Goal: Check status: Check status

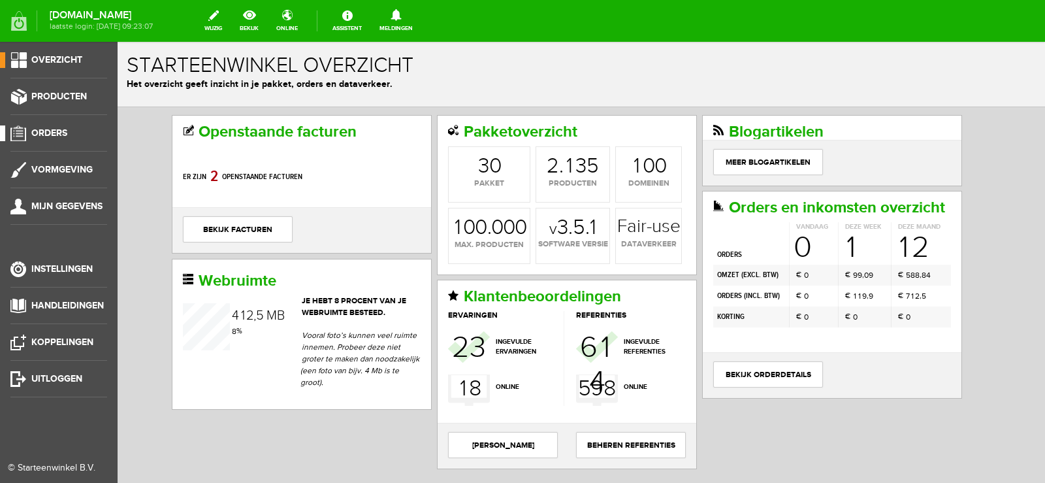
click at [55, 132] on span "Orders" at bounding box center [49, 132] width 36 height 11
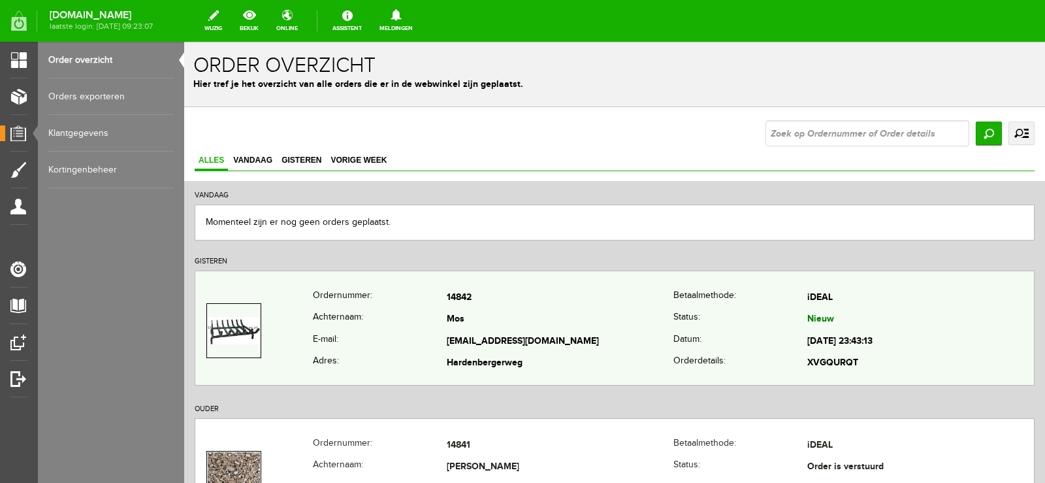
click at [569, 303] on td "14842" at bounding box center [560, 298] width 227 height 22
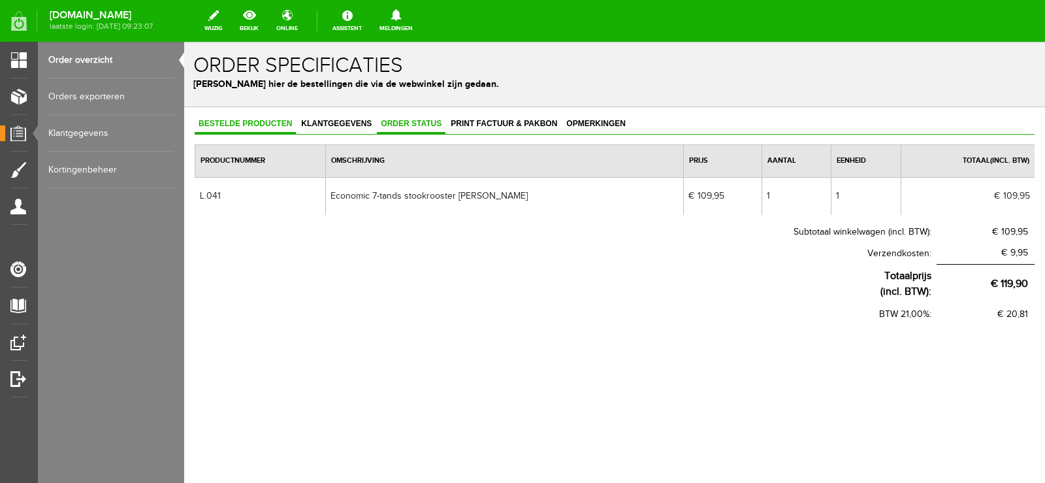
click at [410, 123] on span "Order status" at bounding box center [411, 123] width 69 height 9
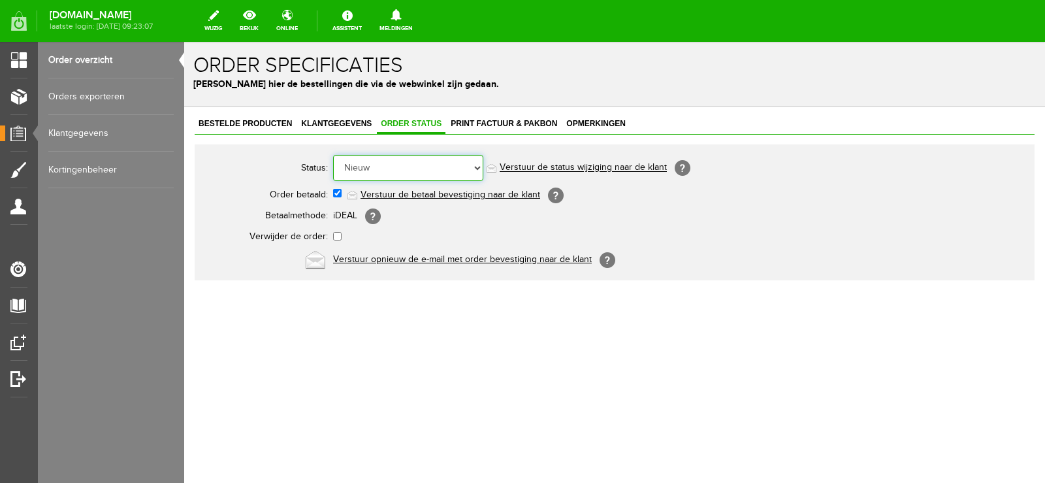
click at [476, 166] on select "Order niet afgerond Nieuw Order in behandeling Wacht op leverancier Wacht op be…" at bounding box center [408, 168] width 150 height 26
select select "14"
click at [333, 155] on select "Order niet afgerond Nieuw Order in behandeling Wacht op leverancier Wacht op be…" at bounding box center [408, 168] width 150 height 26
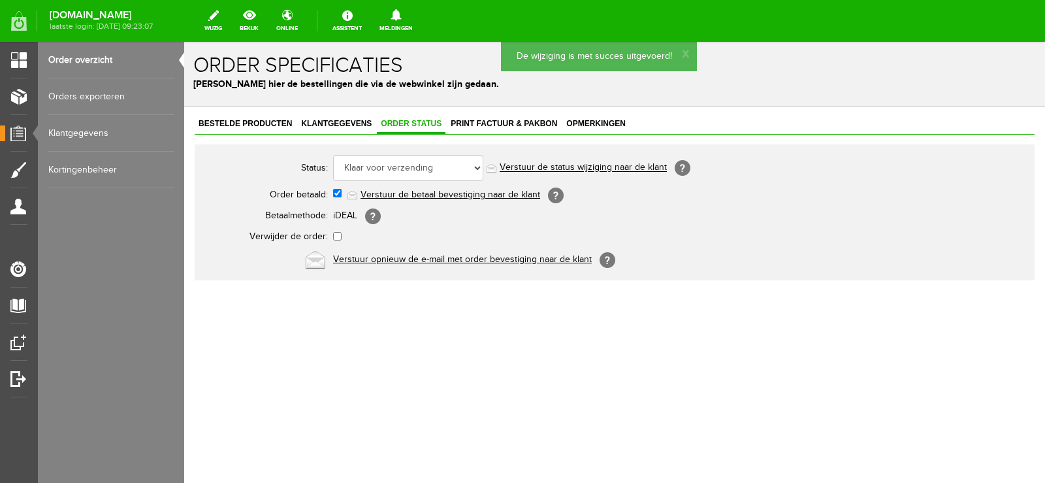
click at [595, 165] on link "Verstuur de status wijziging naar de klant" at bounding box center [583, 168] width 167 height 10
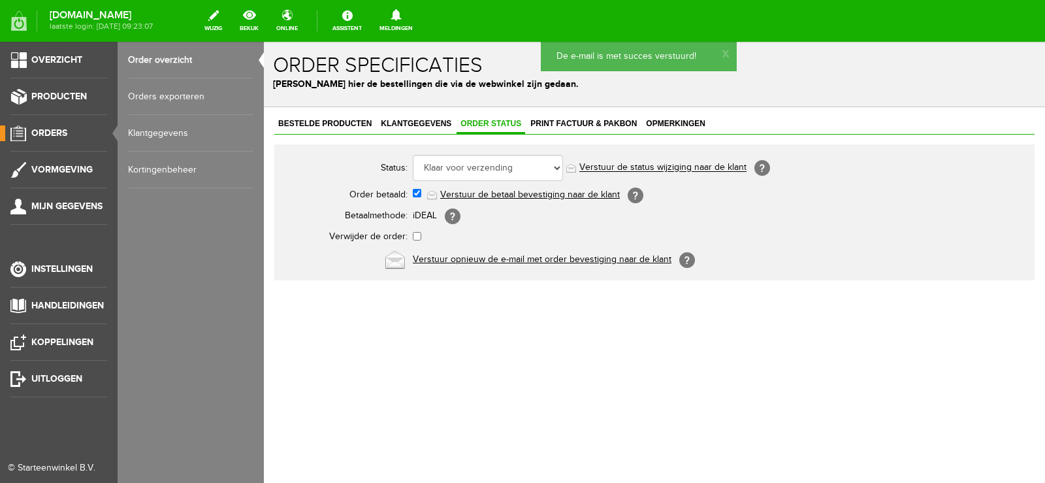
click at [48, 133] on span "Orders" at bounding box center [49, 132] width 36 height 11
